Goal: Register for event/course

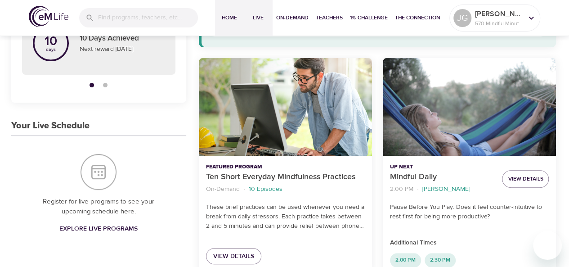
scroll to position [111, 0]
click at [259, 19] on span "Live" at bounding box center [258, 17] width 22 height 9
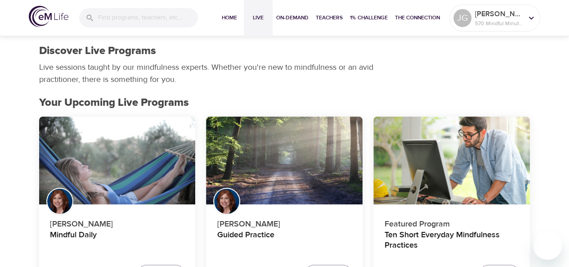
scroll to position [284, 0]
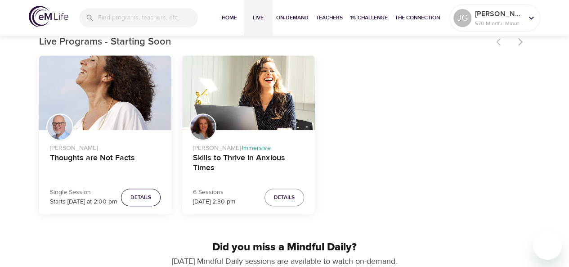
click at [147, 198] on span "Details" at bounding box center [140, 196] width 21 height 9
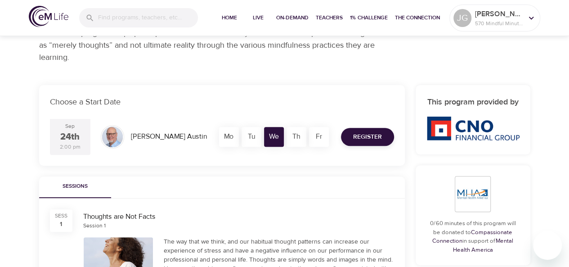
scroll to position [125, 0]
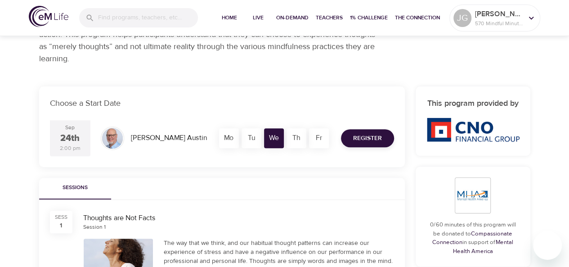
click at [359, 125] on div "Register" at bounding box center [367, 138] width 64 height 29
click at [360, 134] on span "Register" at bounding box center [367, 138] width 29 height 11
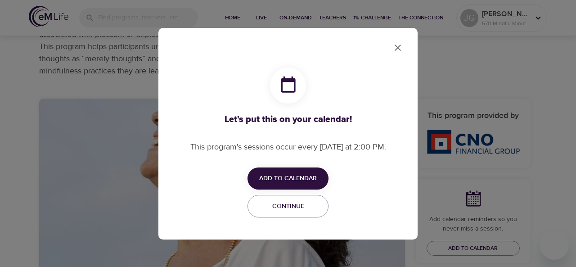
checkbox input "true"
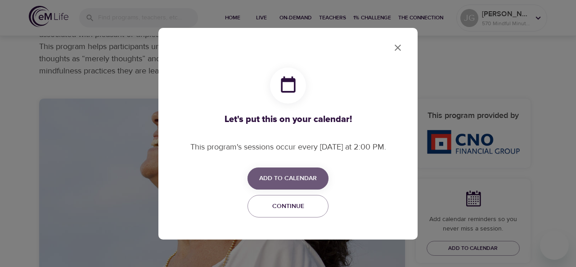
click at [296, 180] on span "Add to Calendar" at bounding box center [288, 178] width 58 height 11
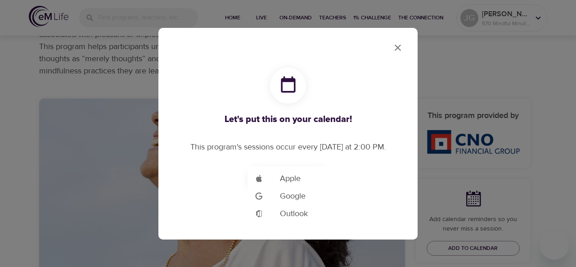
click at [402, 45] on div at bounding box center [288, 133] width 576 height 267
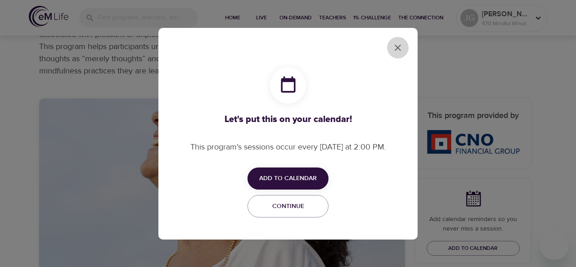
click at [402, 45] on icon "close" at bounding box center [397, 47] width 11 height 11
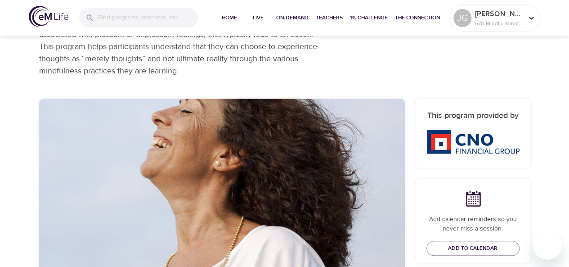
scroll to position [317, 0]
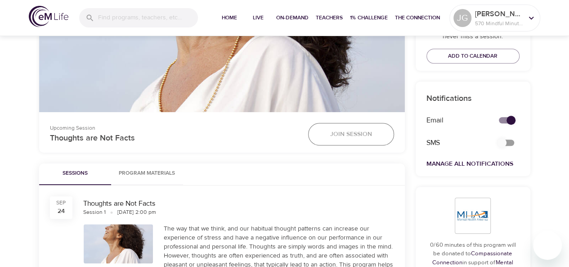
click at [340, 130] on span "Join Session" at bounding box center [351, 134] width 42 height 11
